Goal: Feedback & Contribution: Contribute content

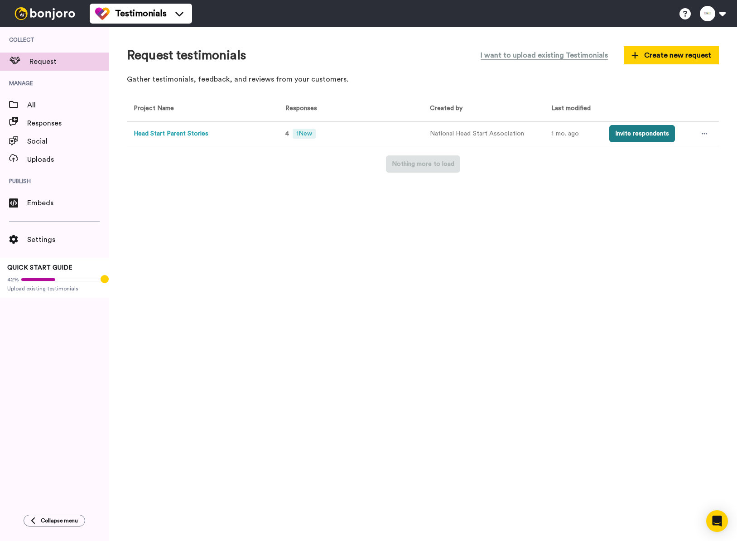
click at [642, 135] on button "Invite respondents" at bounding box center [643, 133] width 66 height 17
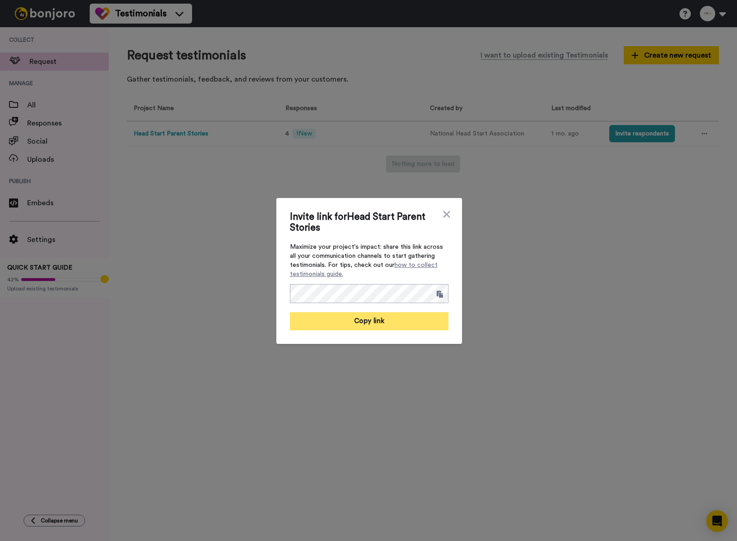
click at [371, 322] on button "Copy link" at bounding box center [369, 321] width 159 height 18
click at [45, 127] on div "Invite link for Head Start Parent Stories Maximize your project's impact: share…" at bounding box center [368, 270] width 737 height 541
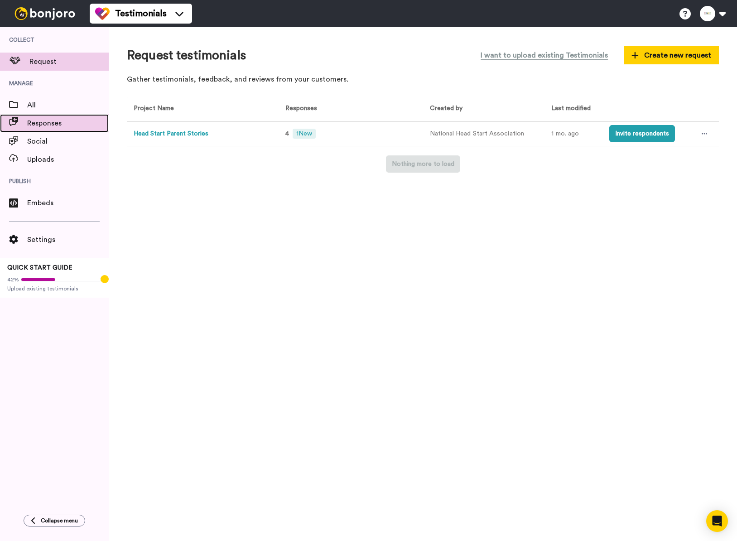
click at [53, 126] on span "Responses" at bounding box center [68, 123] width 82 height 11
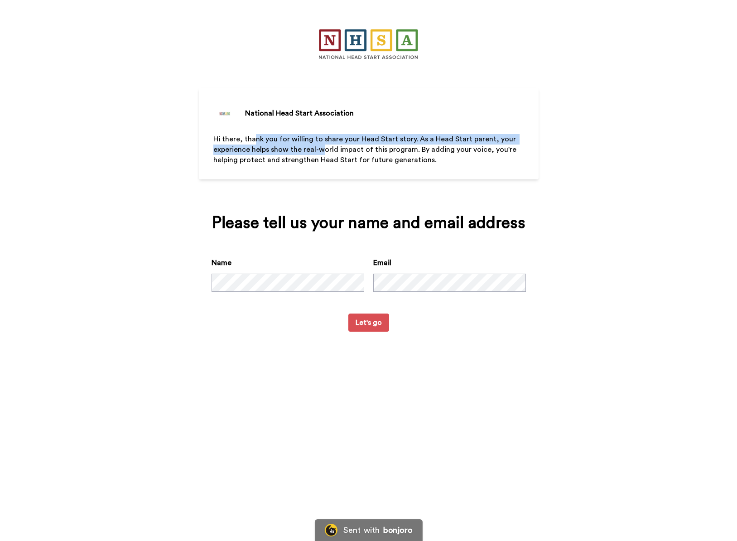
drag, startPoint x: 255, startPoint y: 139, endPoint x: 320, endPoint y: 150, distance: 65.9
click at [320, 151] on span "Hi there, thank you for willing to share your Head Start story. As a Head Start…" at bounding box center [365, 150] width 305 height 28
drag, startPoint x: 320, startPoint y: 150, endPoint x: 306, endPoint y: 150, distance: 13.6
click at [320, 150] on span "Hi there, thank you for willing to share your Head Start story. As a Head Start…" at bounding box center [365, 150] width 305 height 28
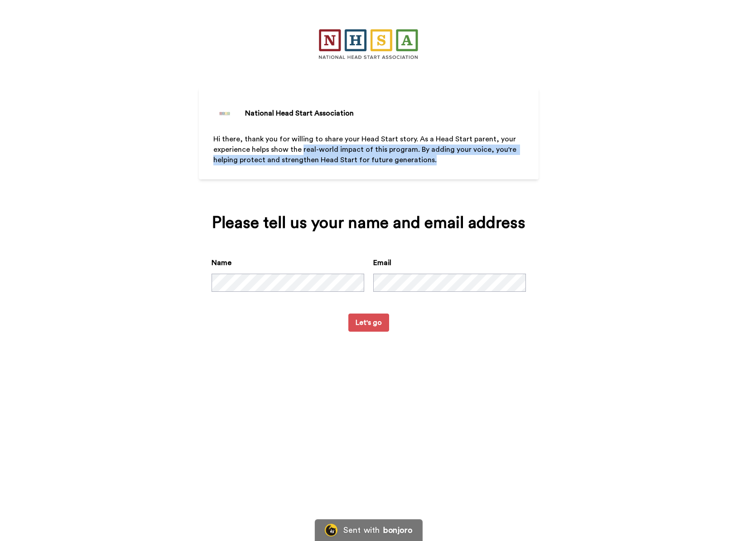
drag, startPoint x: 330, startPoint y: 151, endPoint x: 445, endPoint y: 160, distance: 115.5
click at [445, 160] on p "Hi there, thank you for willing to share your Head Start story. As a Head Start…" at bounding box center [368, 149] width 311 height 31
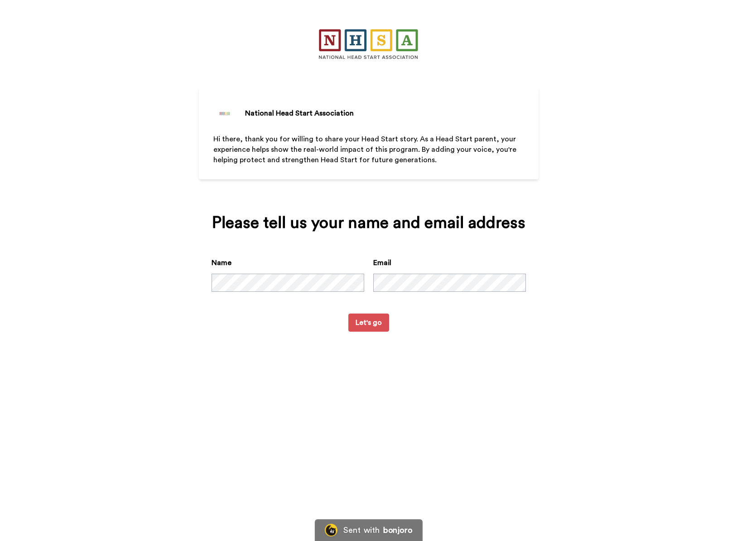
click at [474, 310] on div "Name Email" at bounding box center [369, 285] width 315 height 56
click at [366, 321] on button "Let's go" at bounding box center [369, 323] width 41 height 18
click at [368, 321] on button "Let's go" at bounding box center [369, 323] width 41 height 18
click at [347, 320] on form "Name Email Let's go" at bounding box center [369, 294] width 315 height 74
click at [358, 318] on button "Let's go" at bounding box center [369, 323] width 41 height 18
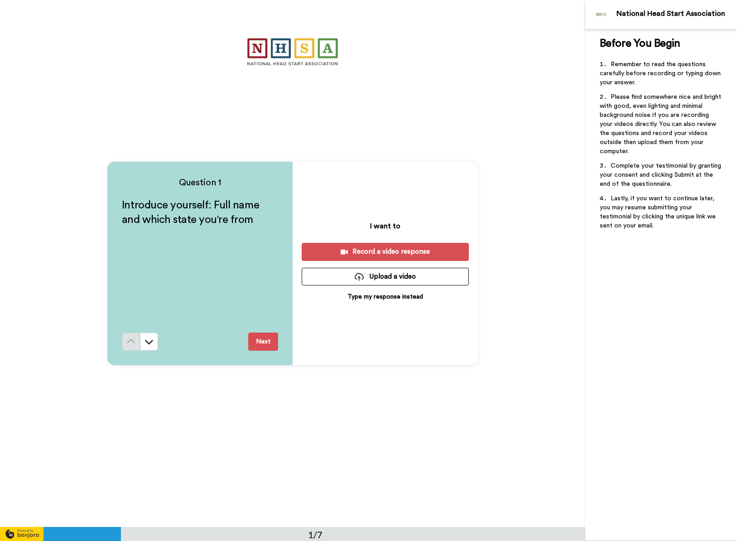
click at [392, 252] on div "Record a video response" at bounding box center [385, 252] width 153 height 10
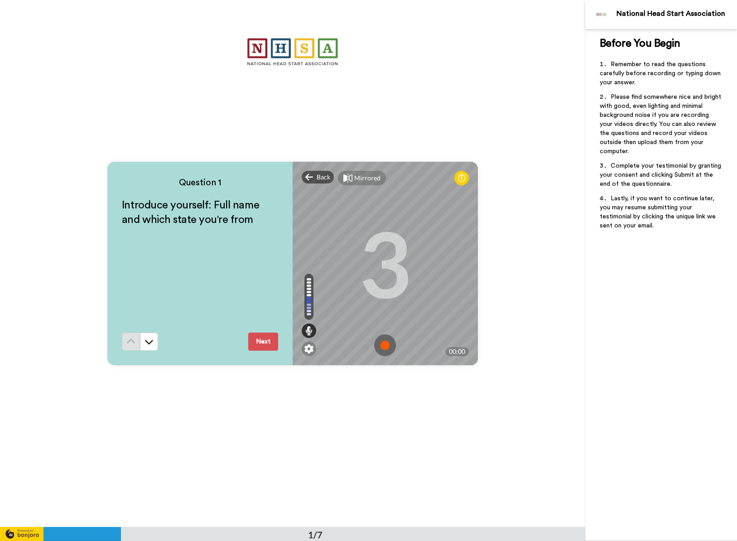
click at [389, 344] on img at bounding box center [385, 345] width 22 height 22
click at [387, 347] on img at bounding box center [385, 345] width 22 height 22
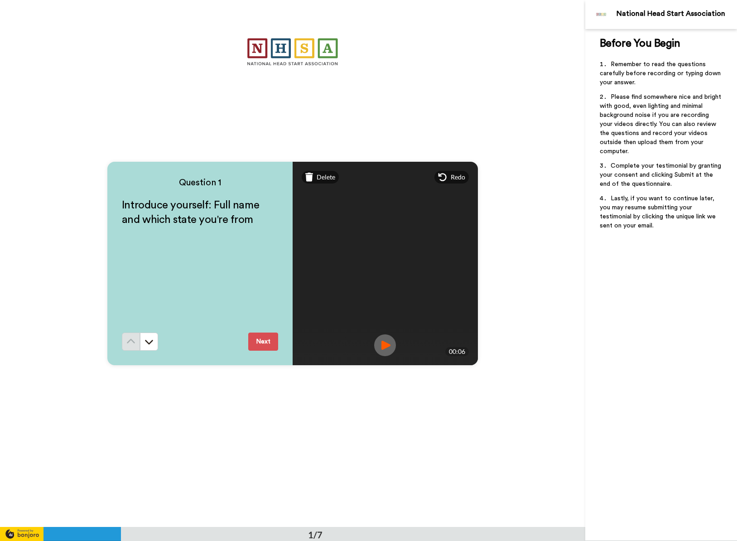
click at [386, 347] on img at bounding box center [385, 345] width 22 height 22
click at [267, 344] on button "Next" at bounding box center [263, 342] width 30 height 18
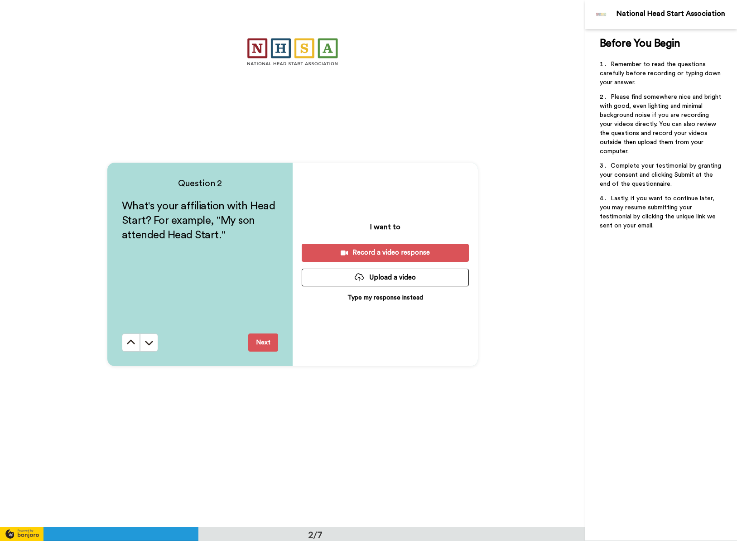
scroll to position [527, 0]
click at [415, 250] on div "Record a video response" at bounding box center [385, 252] width 153 height 10
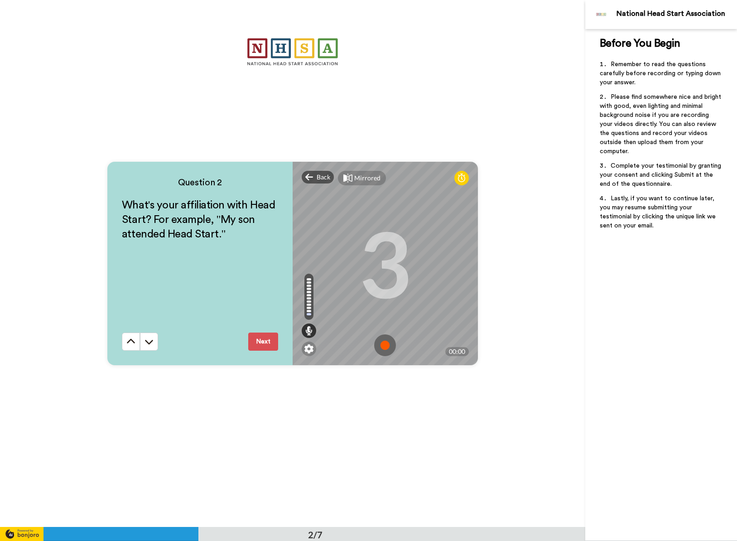
click at [388, 347] on img at bounding box center [385, 345] width 22 height 22
click at [381, 346] on img at bounding box center [385, 346] width 22 height 22
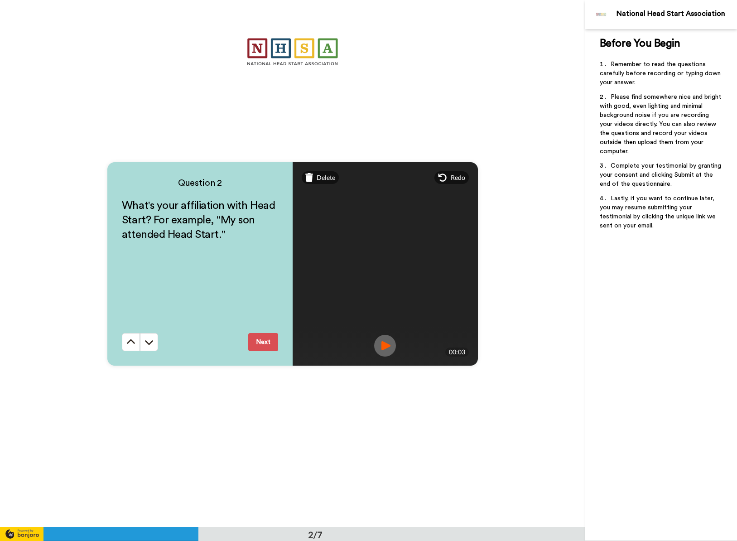
click at [273, 339] on button "Next" at bounding box center [263, 342] width 30 height 18
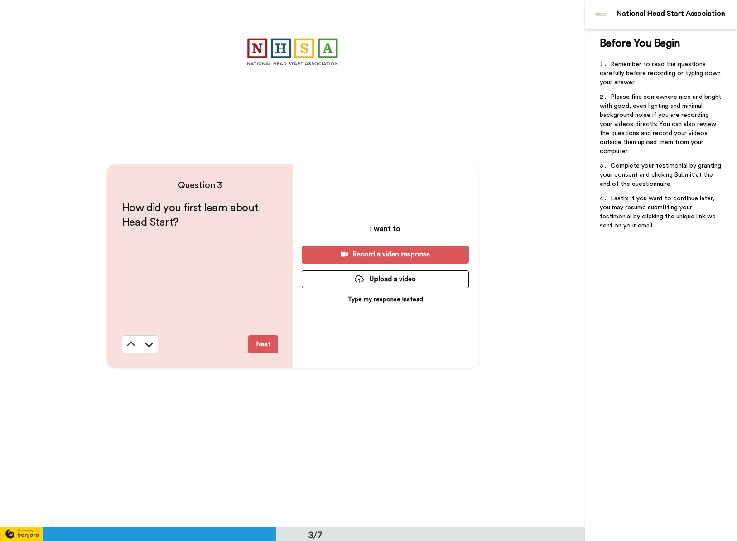
scroll to position [1054, 0]
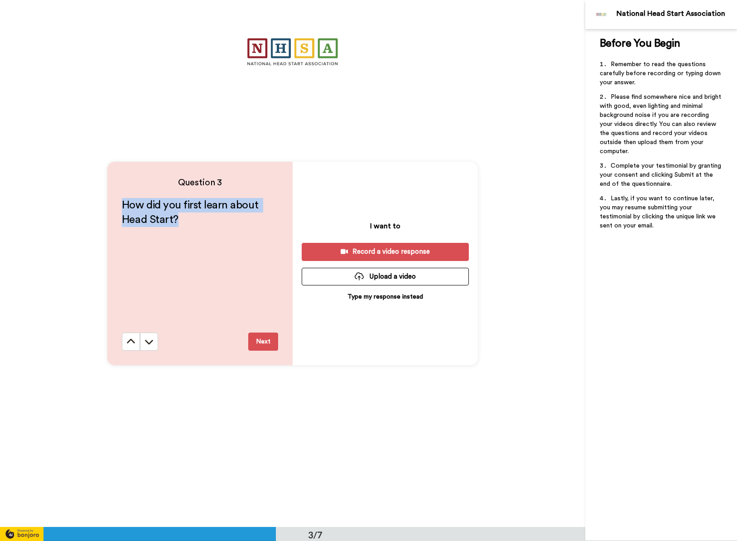
drag, startPoint x: 192, startPoint y: 220, endPoint x: 150, endPoint y: 194, distance: 49.4
click at [116, 198] on div "Question 3 How did you first learn about Head Start? Next" at bounding box center [199, 263] width 185 height 203
click at [274, 340] on button "Next" at bounding box center [263, 342] width 30 height 18
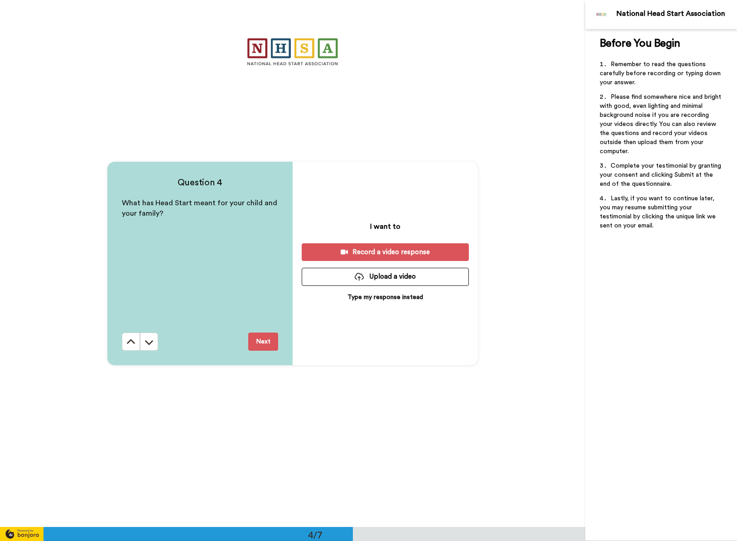
scroll to position [1581, 0]
click at [261, 345] on button "Next" at bounding box center [263, 341] width 30 height 18
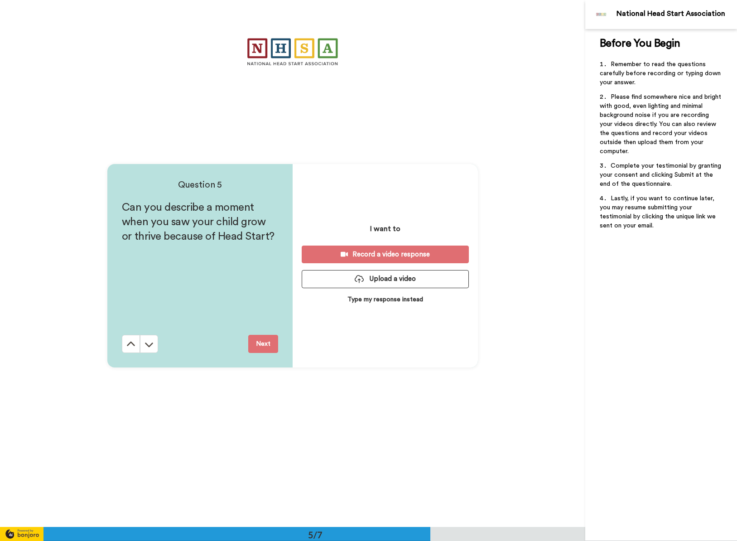
scroll to position [2108, 0]
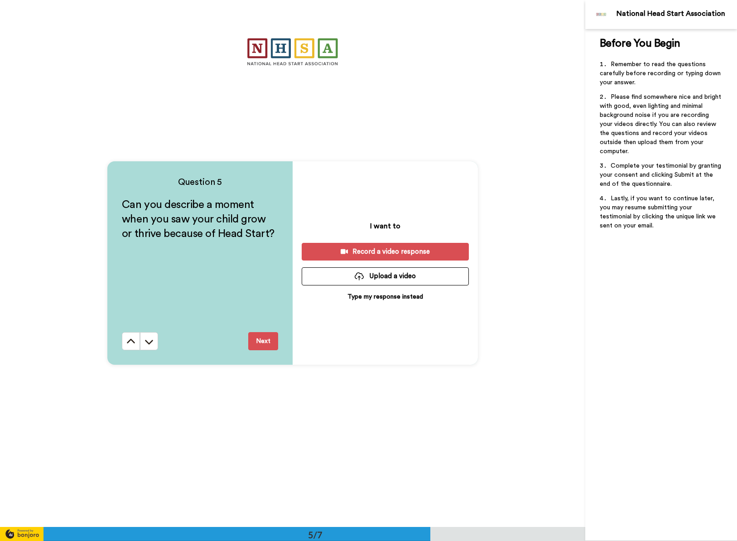
click at [265, 352] on div "Question 5 Can you describe a moment when you saw your child grow or thrive bec…" at bounding box center [199, 262] width 185 height 203
click at [268, 345] on button "Next" at bounding box center [263, 341] width 30 height 18
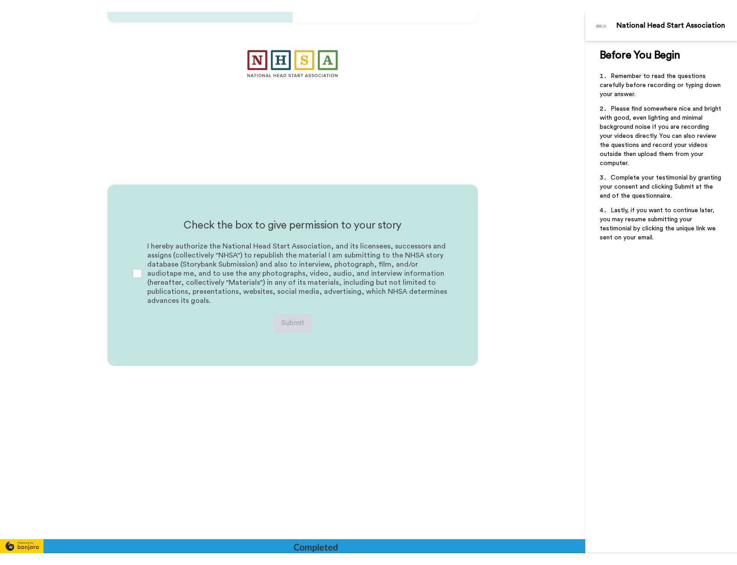
scroll to position [2989, 0]
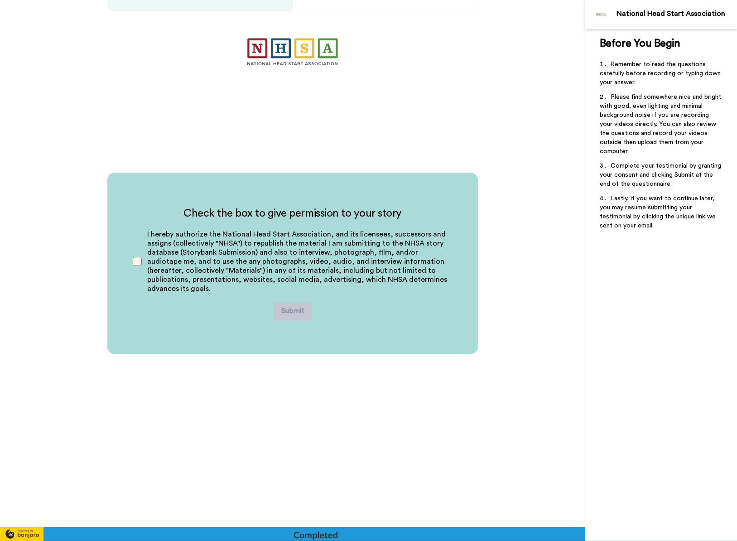
click at [139, 262] on span at bounding box center [137, 261] width 9 height 9
click at [296, 318] on button "Submit" at bounding box center [293, 311] width 38 height 18
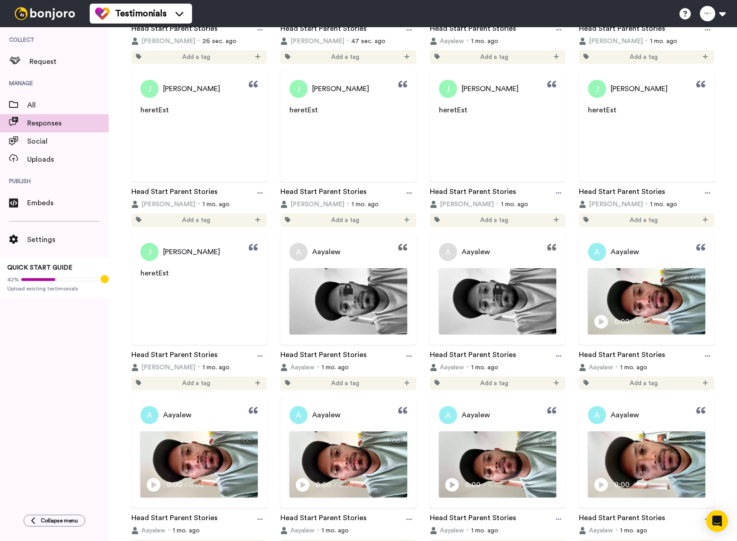
scroll to position [288, 0]
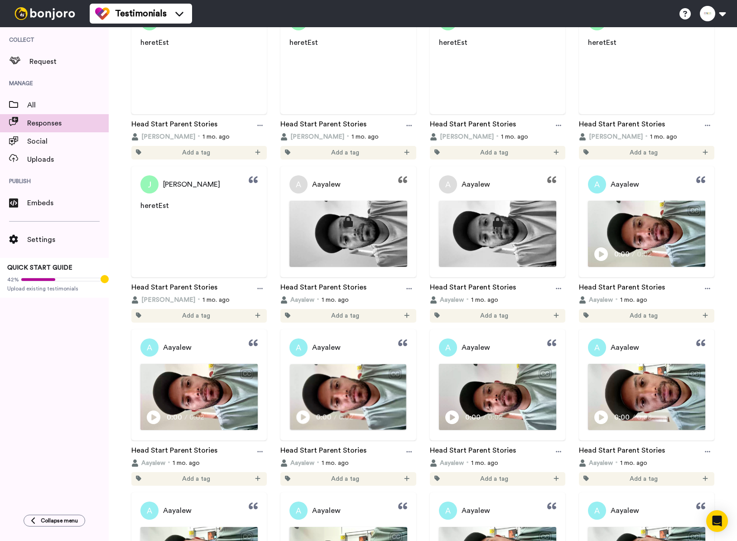
click at [354, 399] on img at bounding box center [349, 396] width 116 height 65
click at [351, 454] on link "Head Start Parent Stories" at bounding box center [324, 452] width 86 height 14
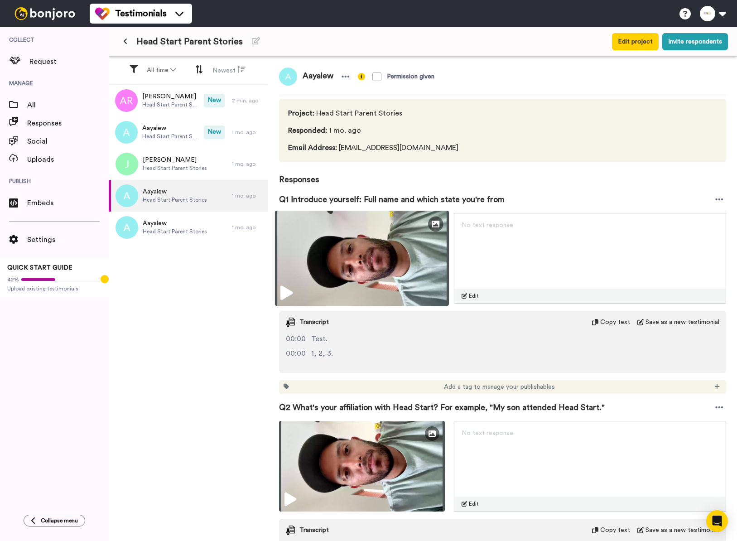
click at [294, 294] on img at bounding box center [362, 258] width 174 height 95
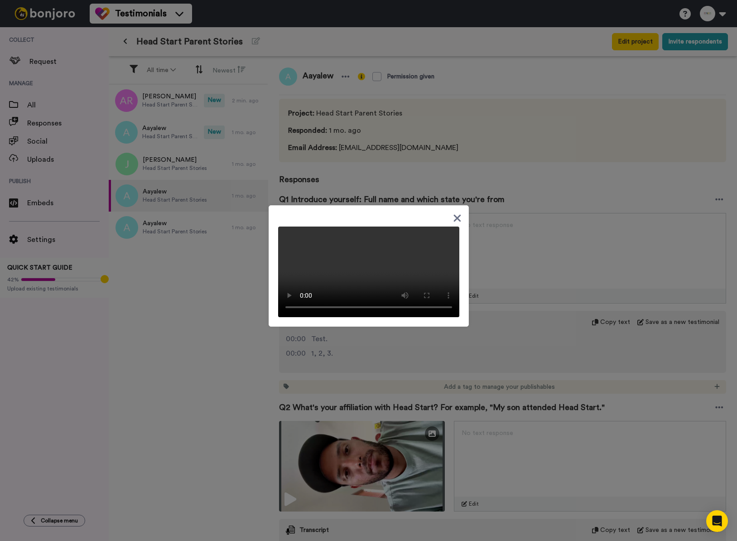
click at [458, 215] on icon at bounding box center [457, 218] width 7 height 7
